Goal: Task Accomplishment & Management: Manage account settings

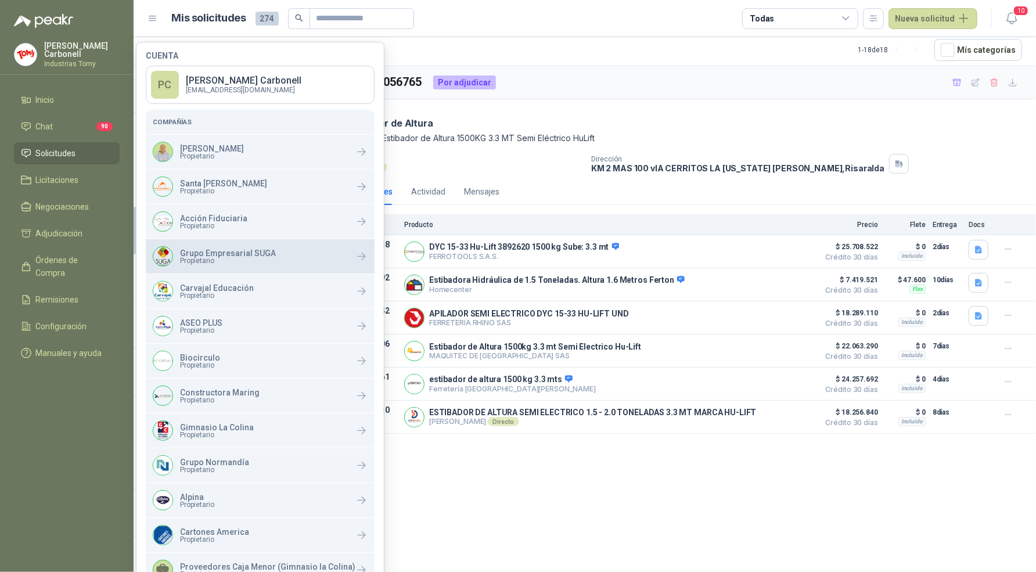
click at [217, 267] on div "Grupo Empresarial SUGA Propietario" at bounding box center [260, 256] width 229 height 34
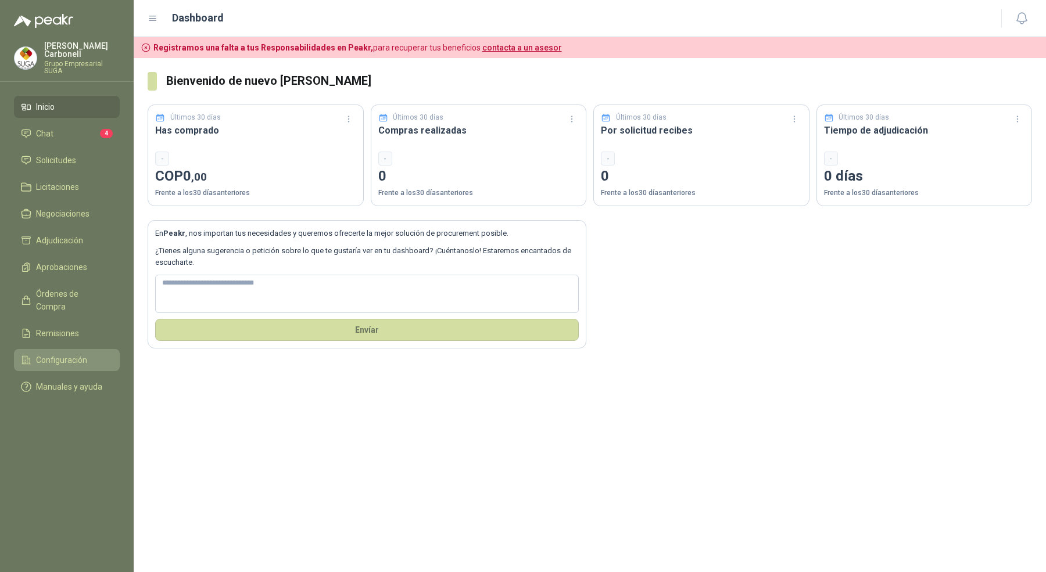
click at [81, 354] on span "Configuración" at bounding box center [61, 360] width 51 height 13
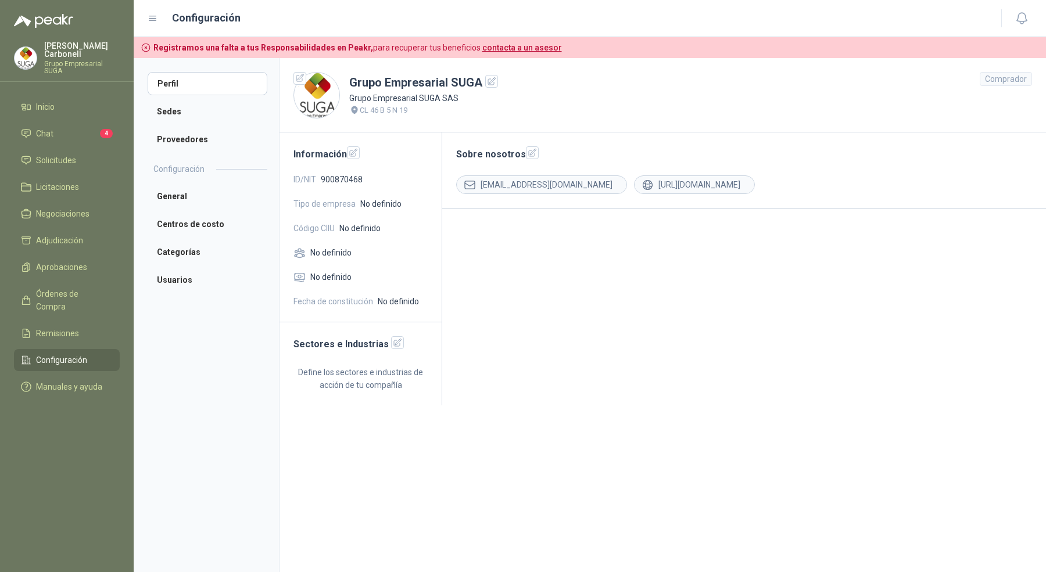
click at [67, 60] on p "Grupo Empresarial SUGA" at bounding box center [82, 67] width 76 height 14
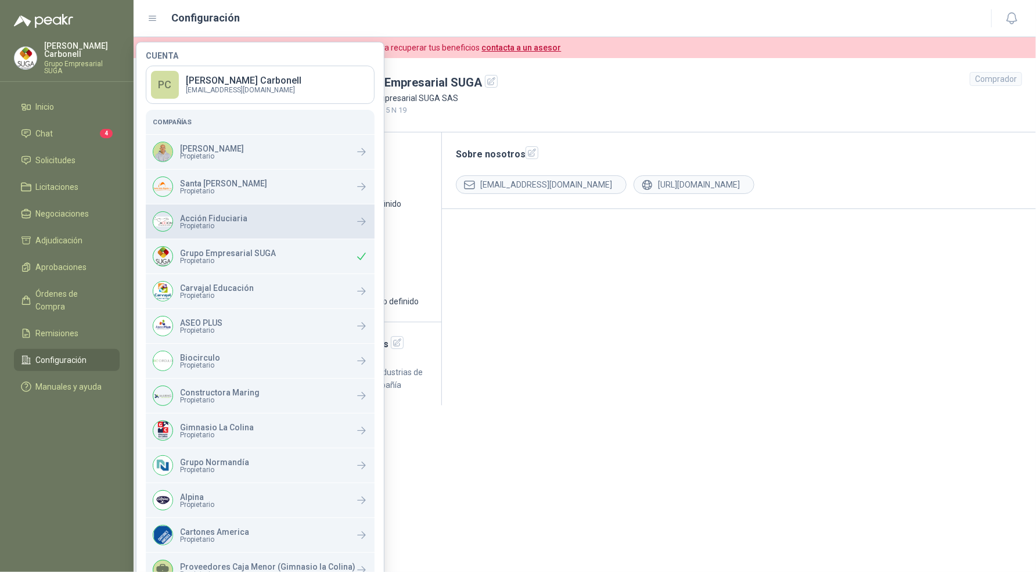
click at [202, 222] on span "Propietario" at bounding box center [213, 225] width 67 height 7
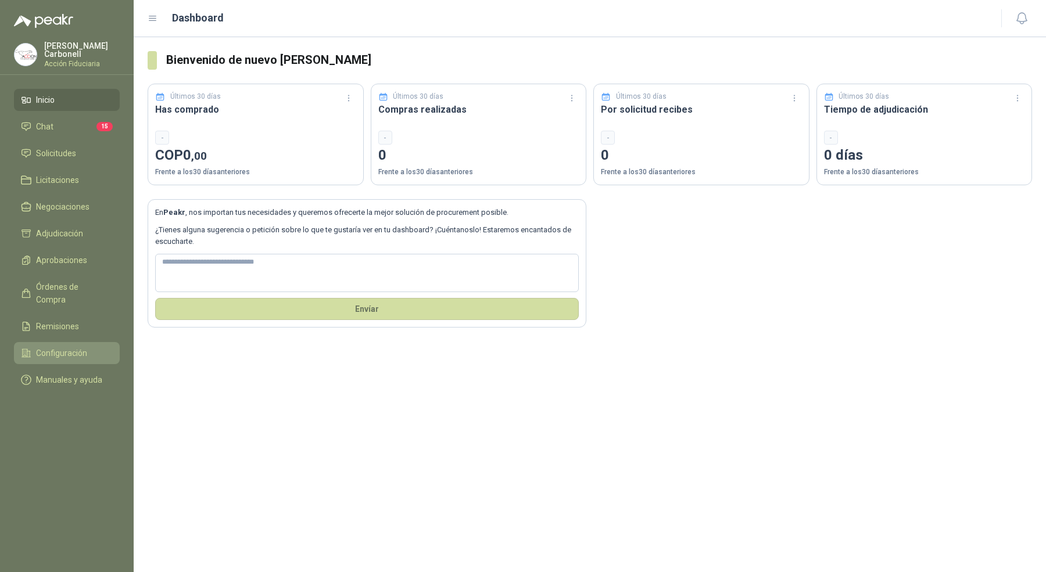
click at [58, 342] on link "Configuración" at bounding box center [67, 353] width 106 height 22
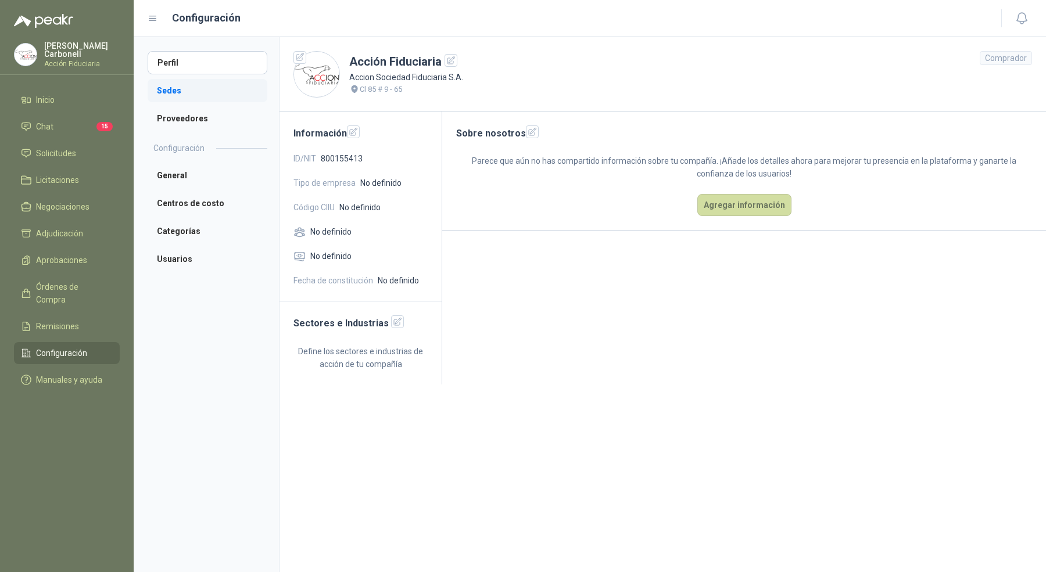
click at [199, 87] on li "Sedes" at bounding box center [208, 90] width 120 height 23
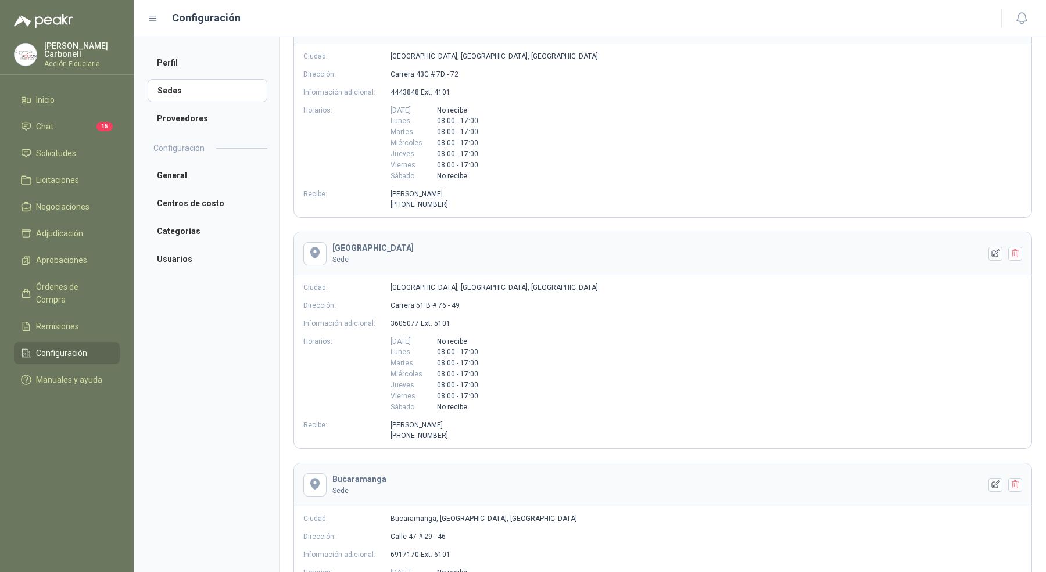
scroll to position [1463, 0]
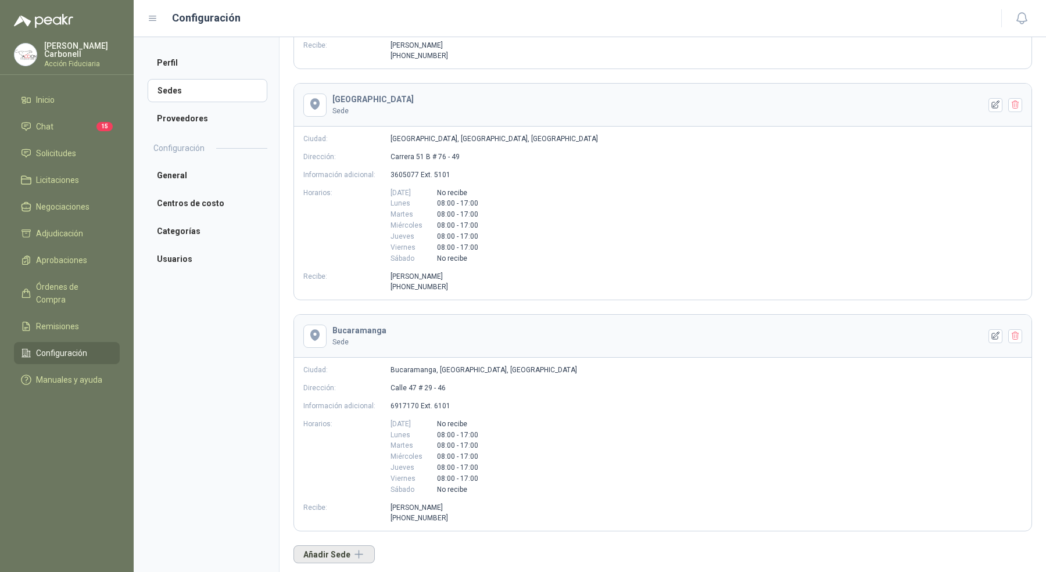
click at [354, 550] on button "Añadir Sede" at bounding box center [333, 554] width 81 height 18
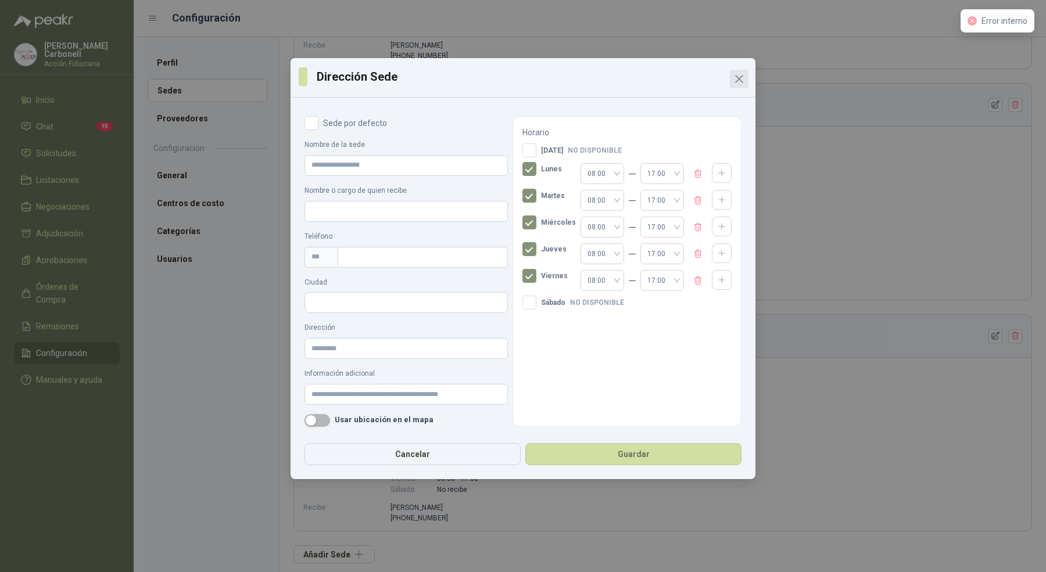
click at [737, 80] on icon "Close" at bounding box center [738, 79] width 7 height 7
